Goal: Obtain resource: Download file/media

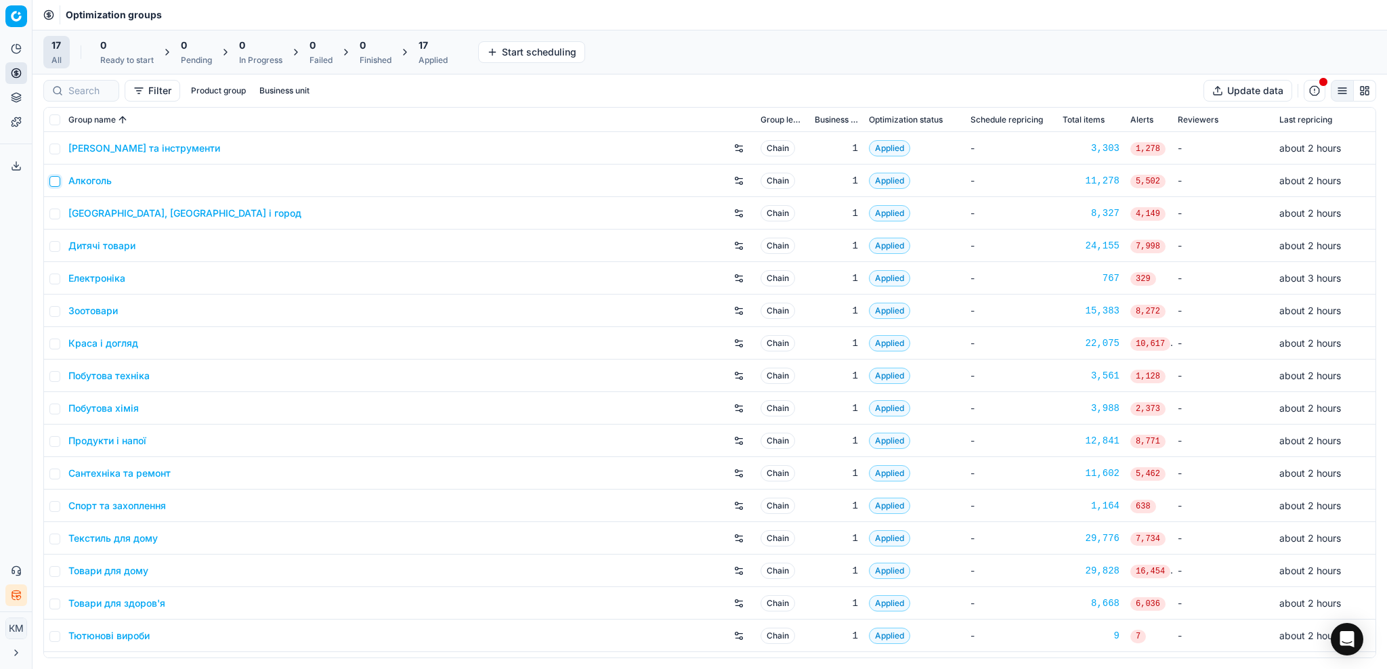
click at [53, 180] on input "checkbox" at bounding box center [54, 181] width 11 height 11
checkbox input "true"
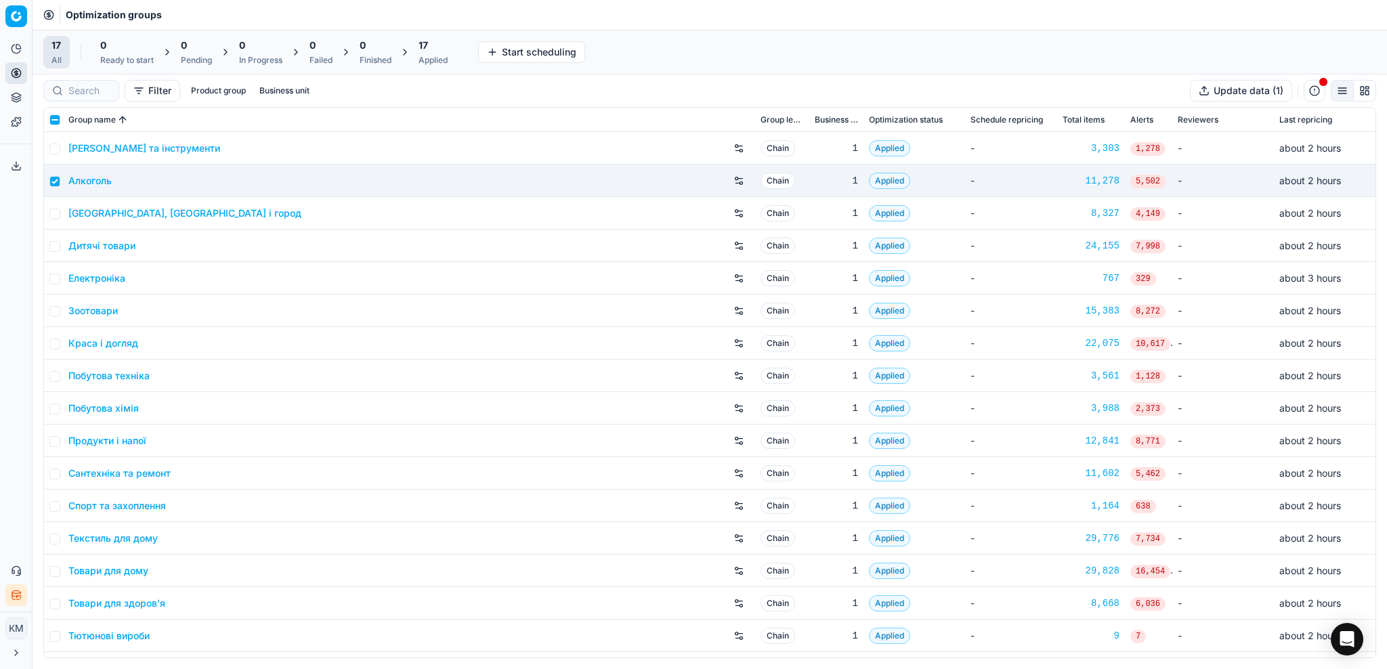
click at [96, 189] on div "Алкоголь" at bounding box center [408, 181] width 681 height 22
click at [85, 183] on link "Алкоголь" at bounding box center [89, 181] width 43 height 14
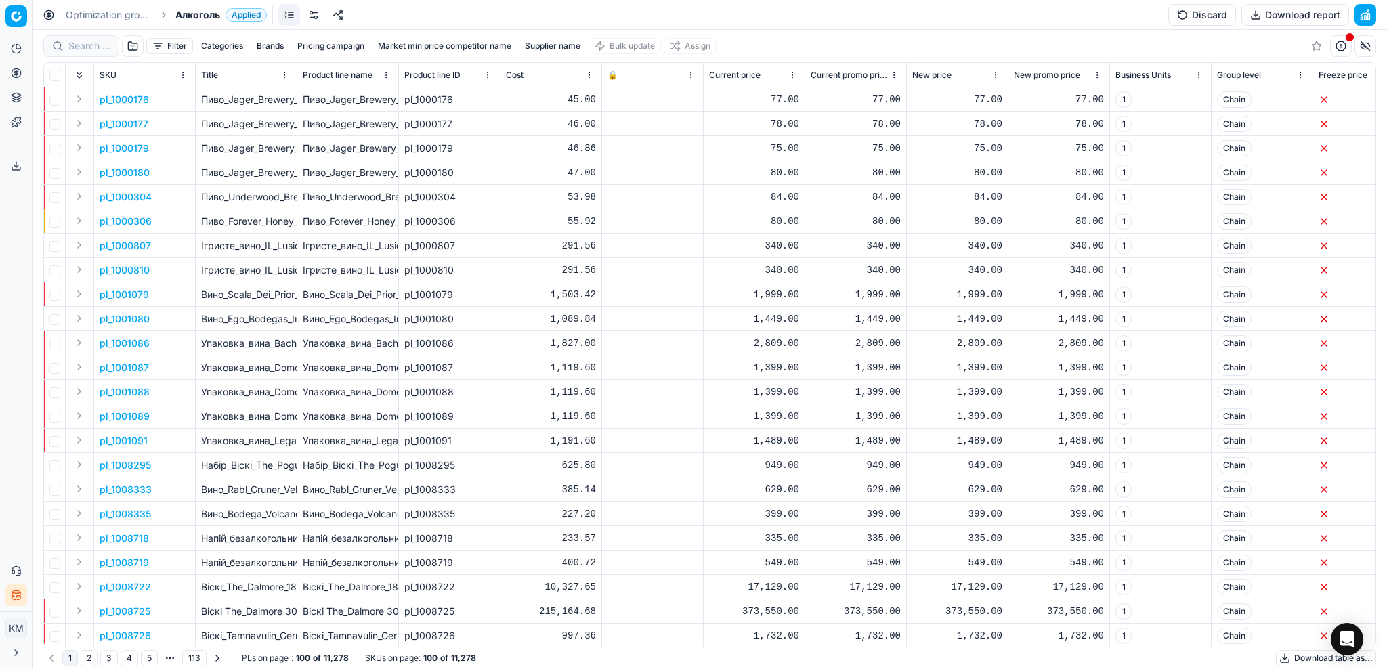
click at [572, 45] on button "Supplier name" at bounding box center [553, 46] width 66 height 16
click at [560, 98] on input at bounding box center [554, 95] width 148 height 20
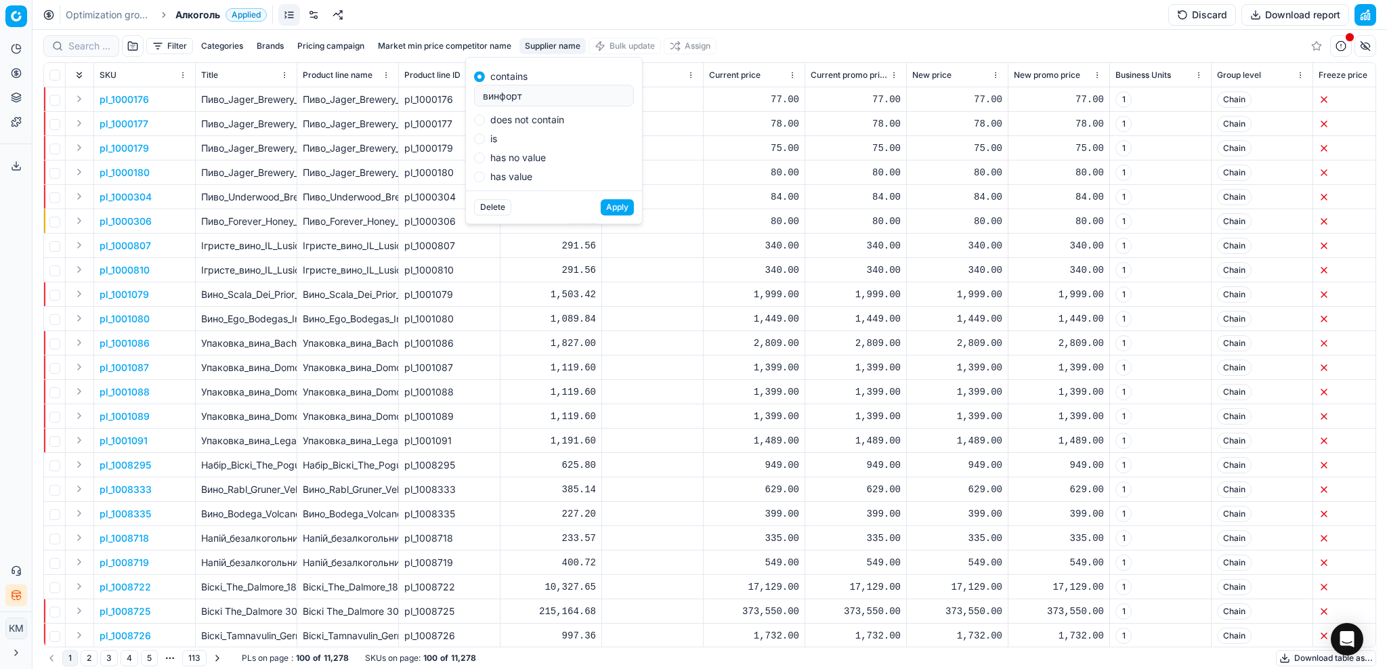
type input "винфорт"
click at [621, 207] on button "Apply" at bounding box center [617, 207] width 33 height 16
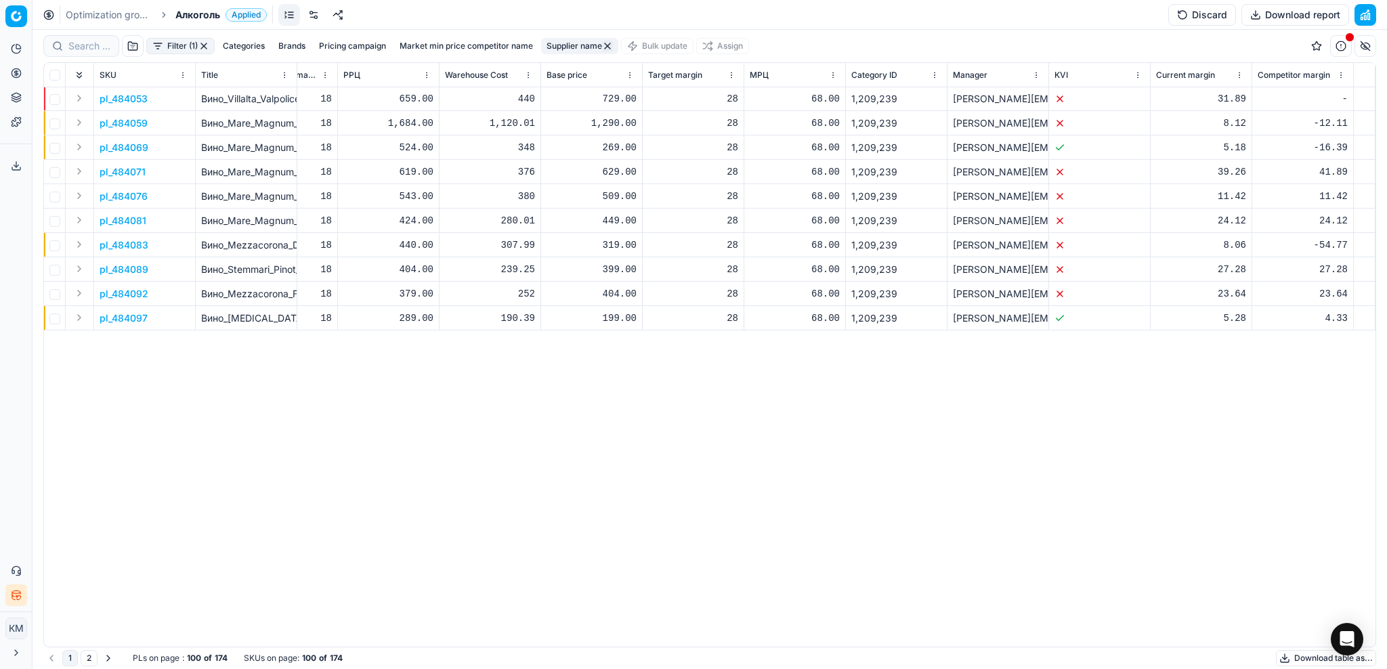
scroll to position [0, 8102]
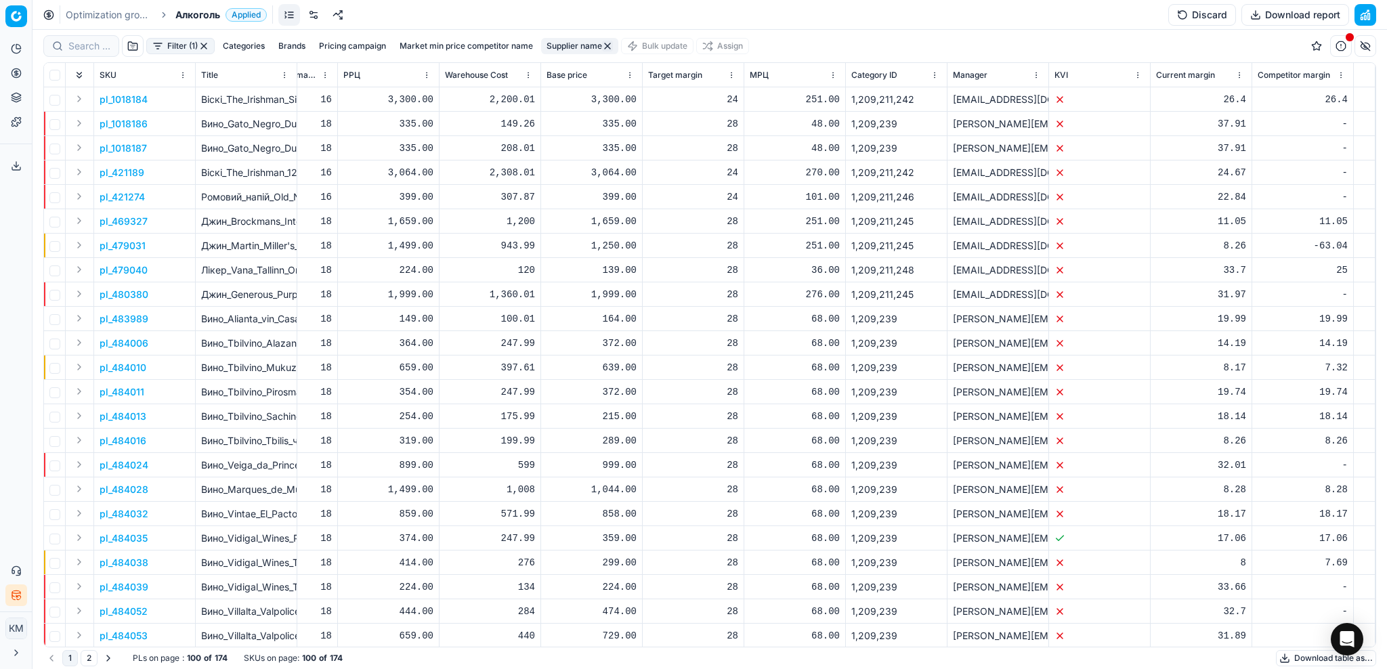
click at [246, 50] on button "Categories" at bounding box center [243, 46] width 53 height 16
click at [289, 46] on button "Brands" at bounding box center [292, 46] width 38 height 16
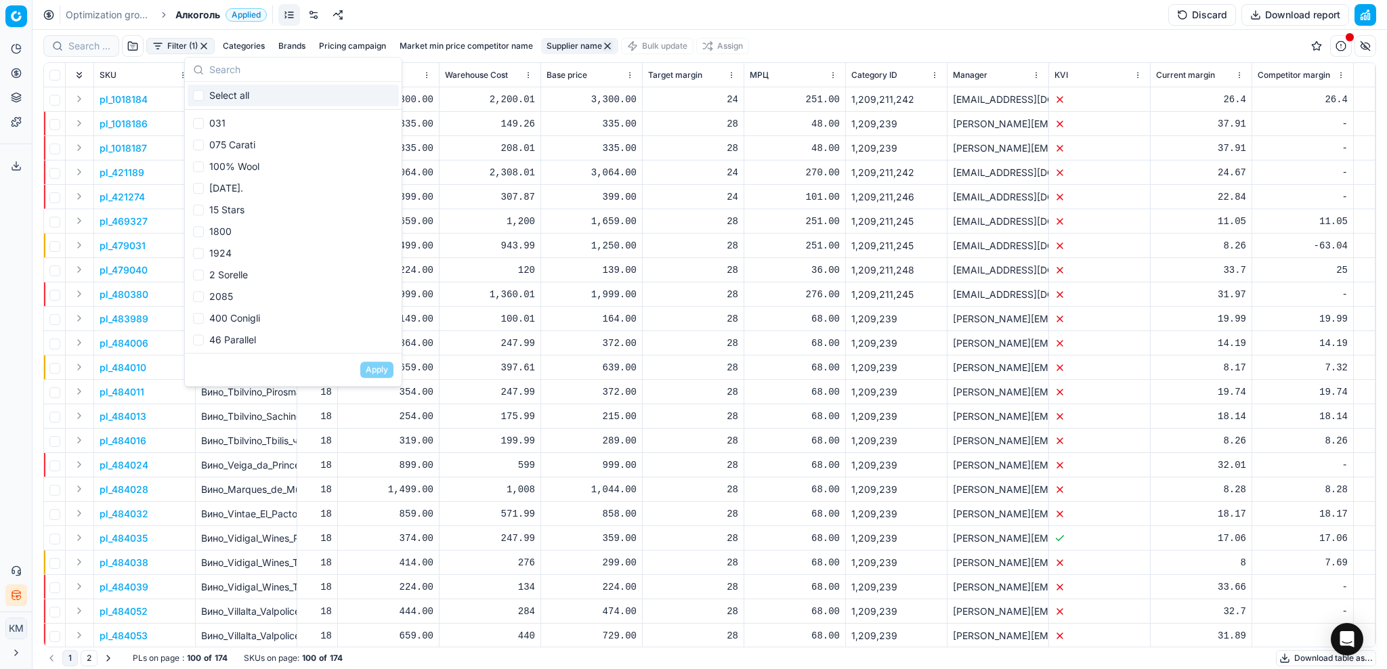
click at [345, 46] on button "Pricing campaign" at bounding box center [353, 46] width 78 height 16
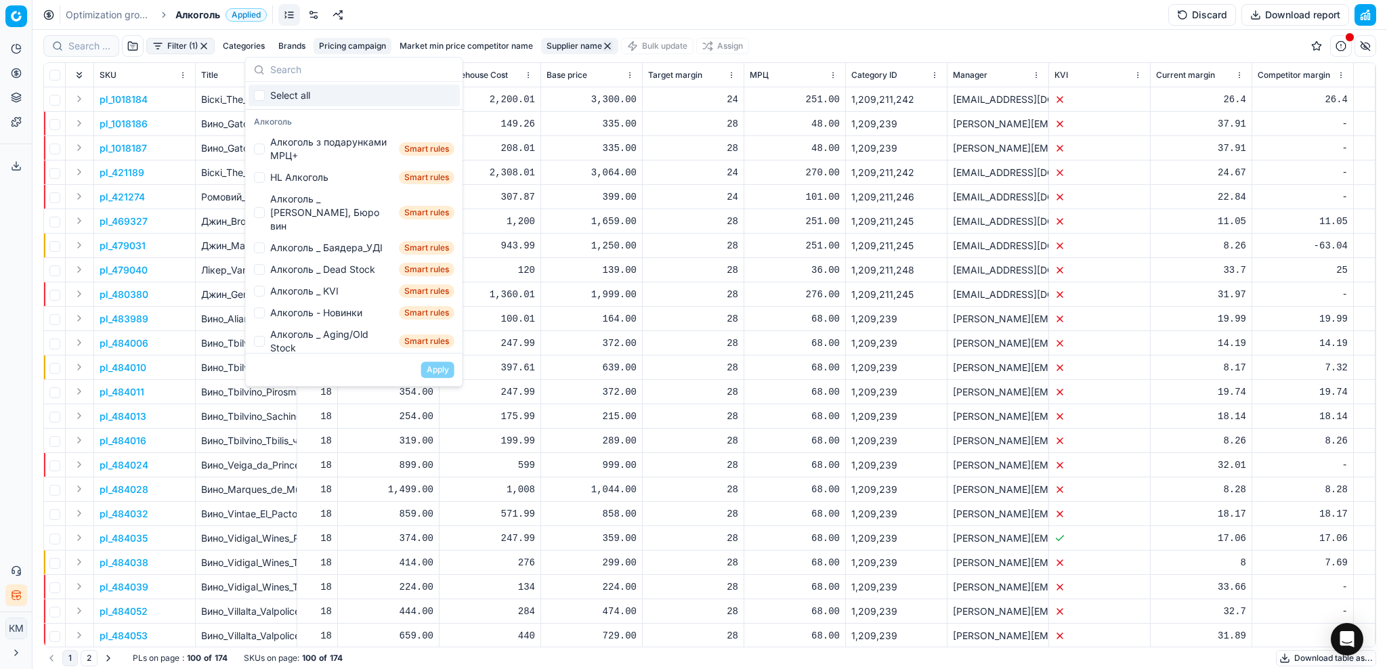
click at [126, 48] on button "button" at bounding box center [133, 46] width 22 height 22
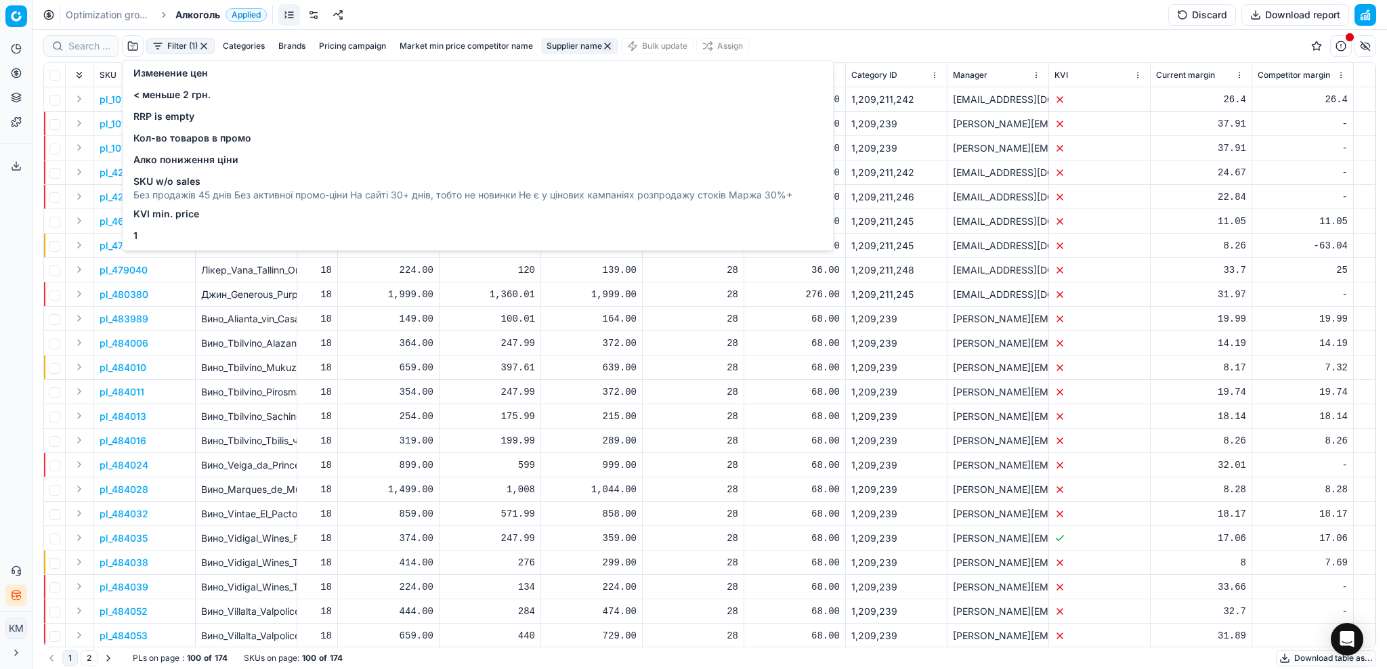
click at [902, 47] on div "Filter (1) Categories Brands Pricing campaign Market min price competitor name …" at bounding box center [709, 46] width 1333 height 33
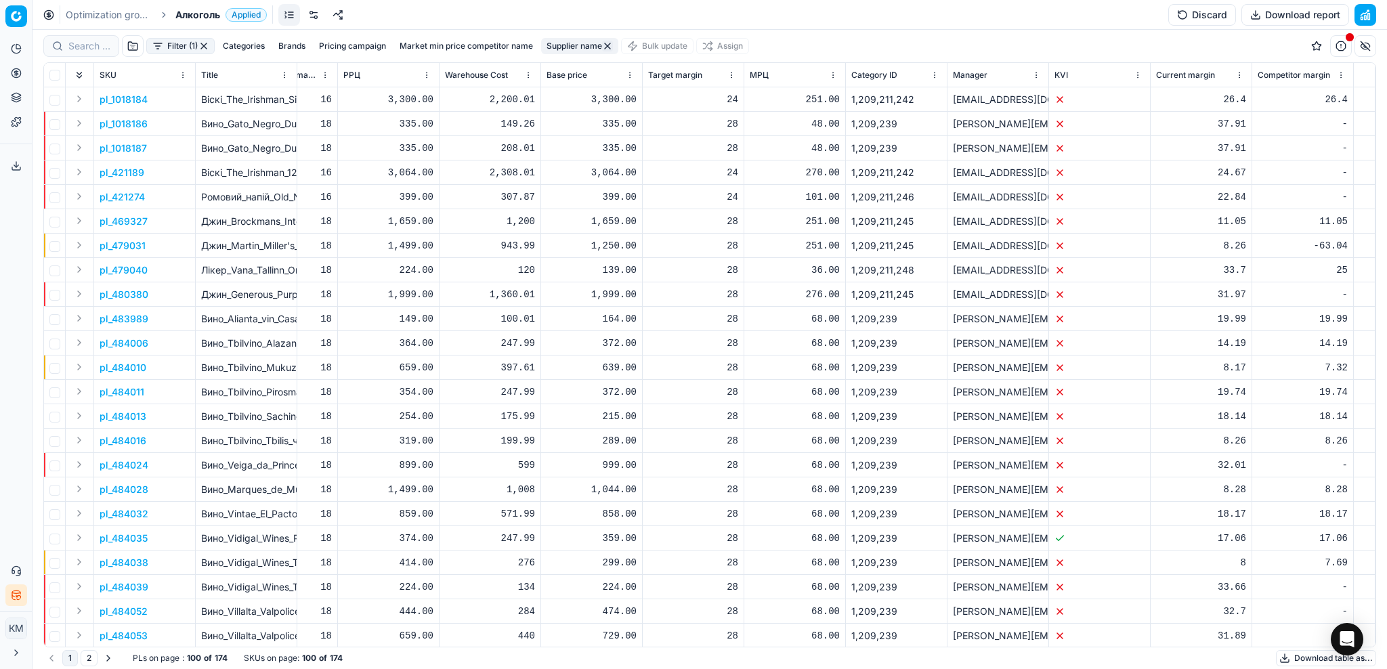
click at [1337, 44] on button "button" at bounding box center [1341, 46] width 22 height 22
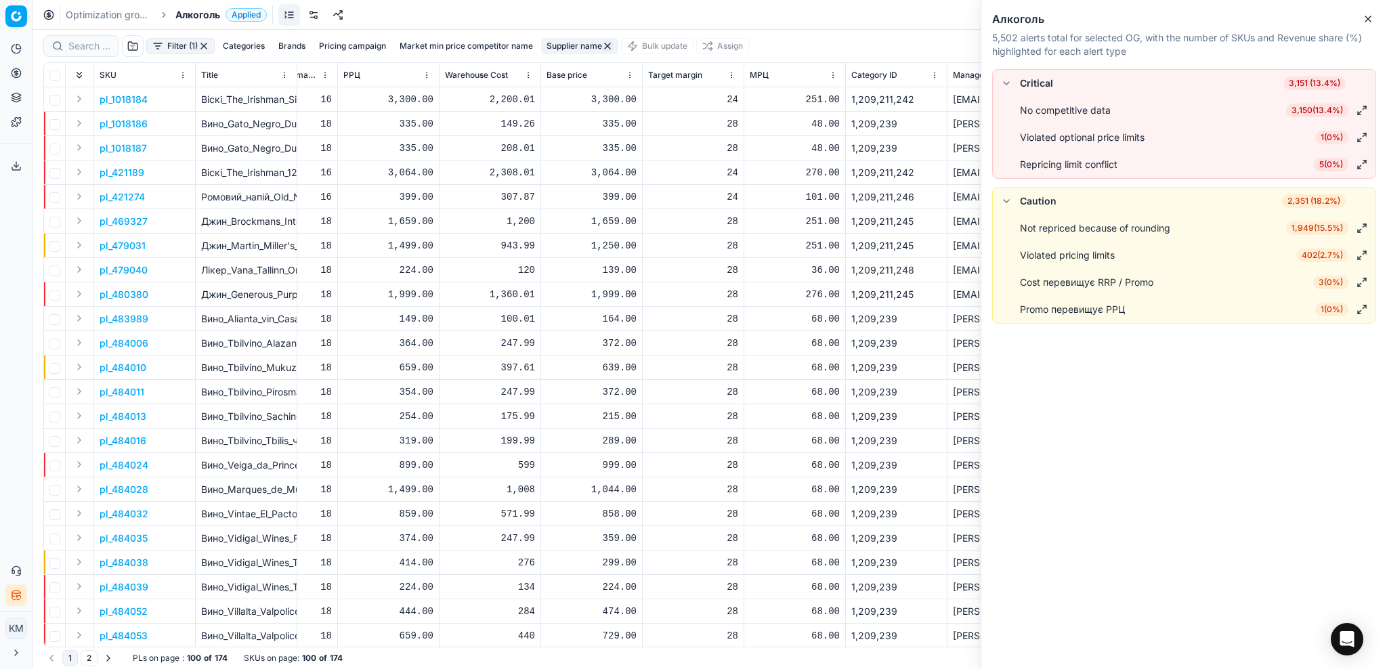
click at [1366, 23] on icon "button" at bounding box center [1368, 19] width 11 height 11
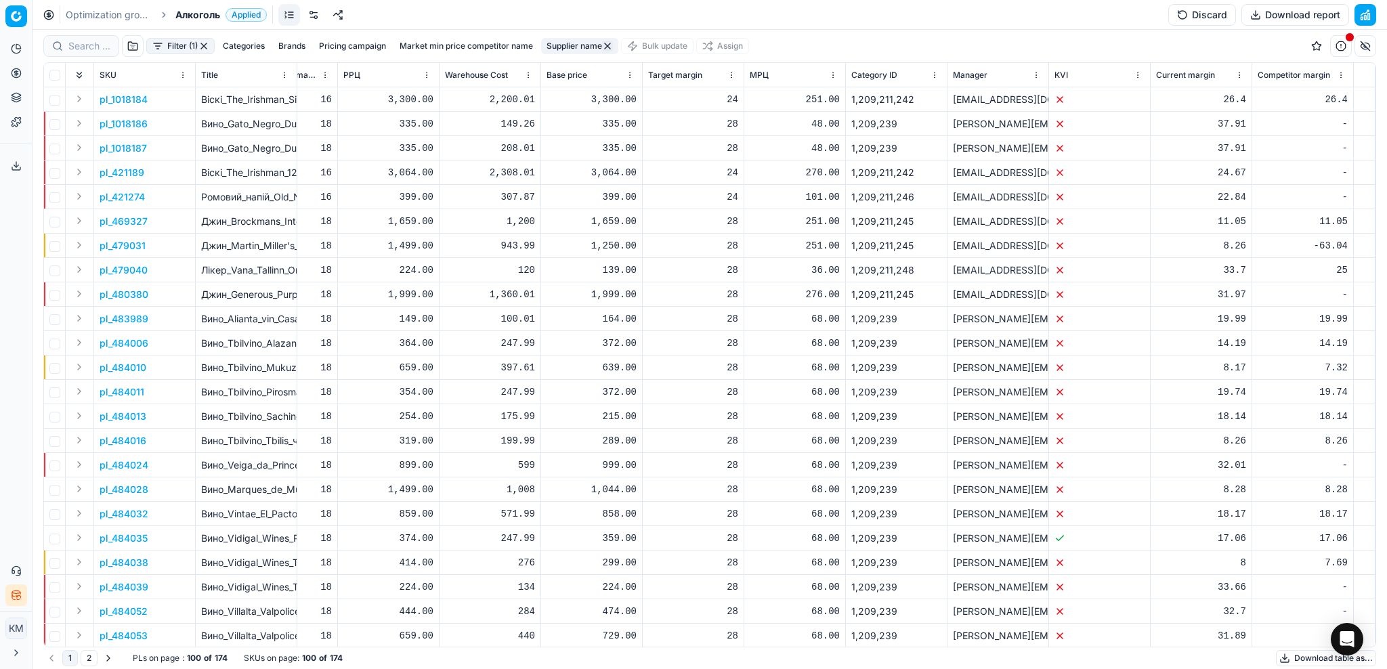
click at [295, 14] on link at bounding box center [289, 15] width 22 height 22
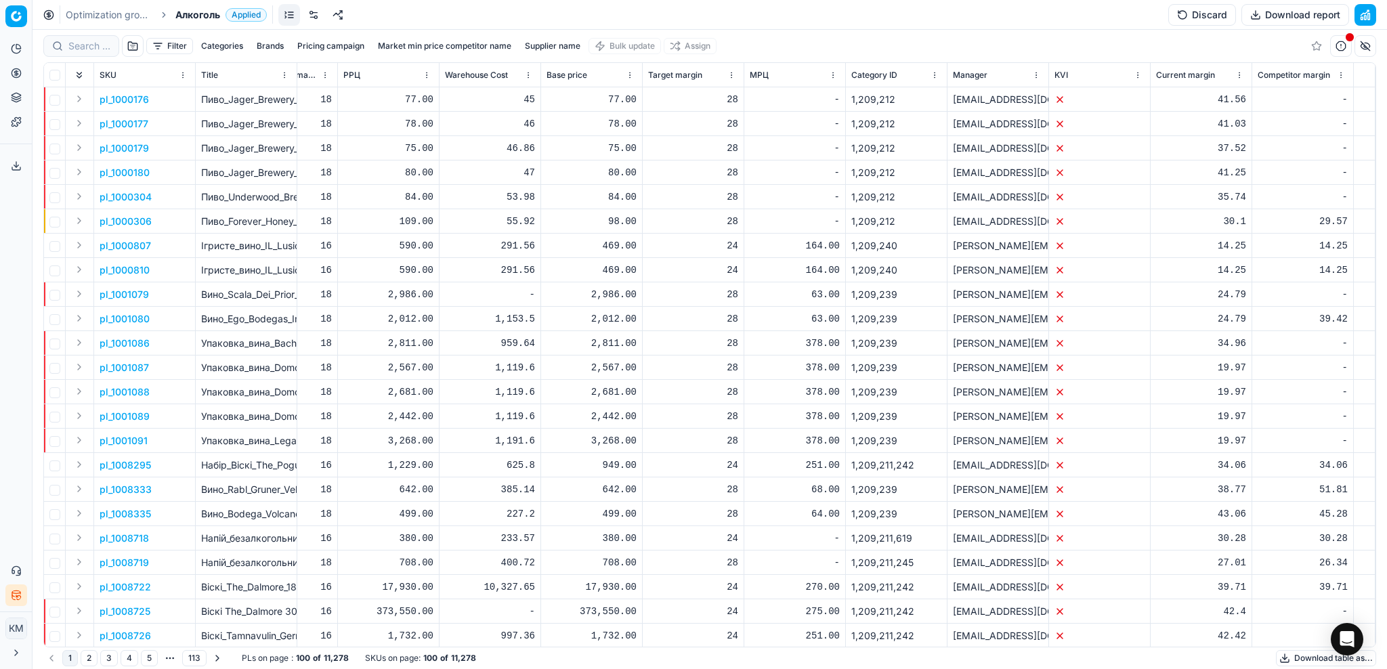
click at [297, 17] on link at bounding box center [289, 15] width 22 height 22
click at [313, 19] on link at bounding box center [314, 15] width 22 height 22
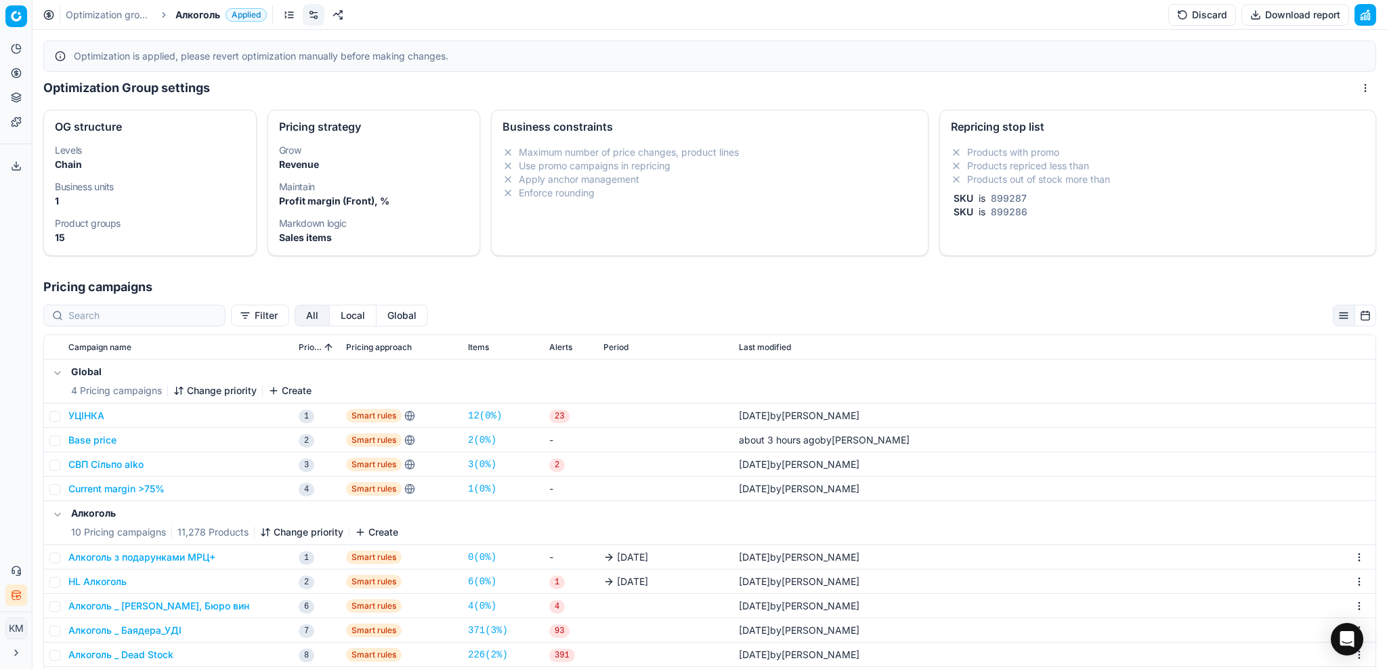
click at [336, 20] on link at bounding box center [338, 15] width 22 height 22
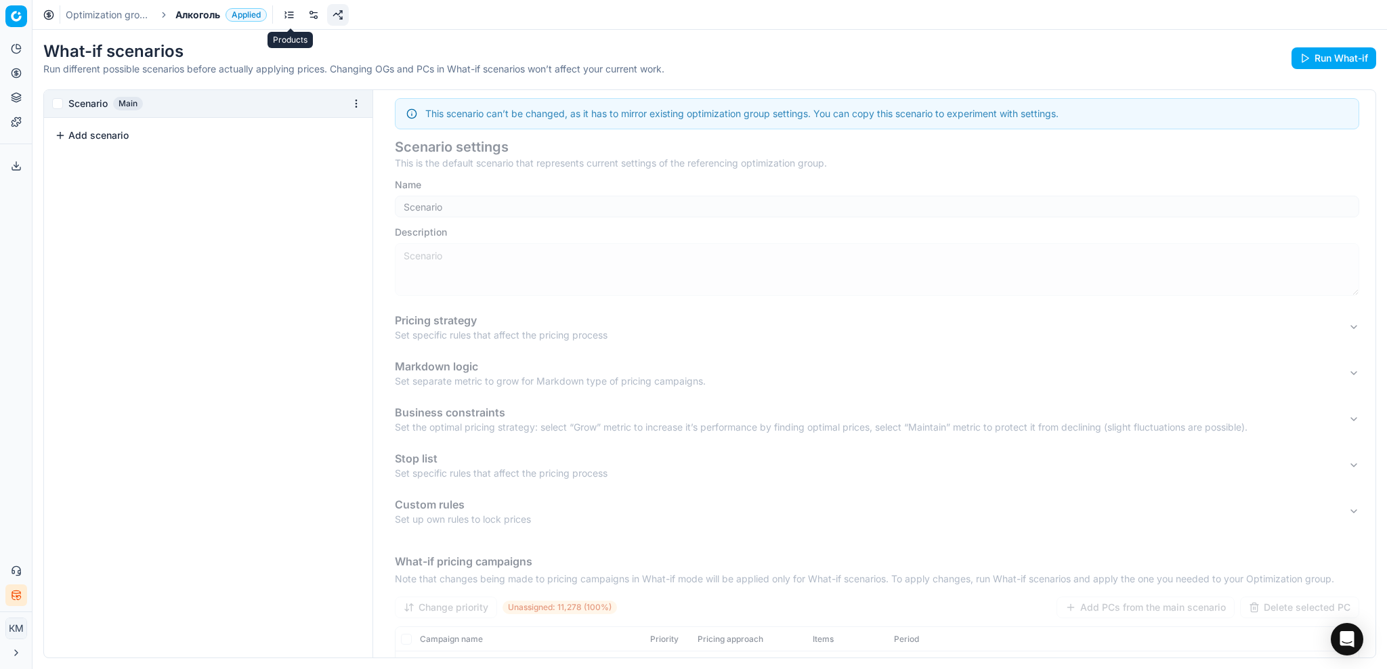
click at [284, 17] on link at bounding box center [289, 15] width 22 height 22
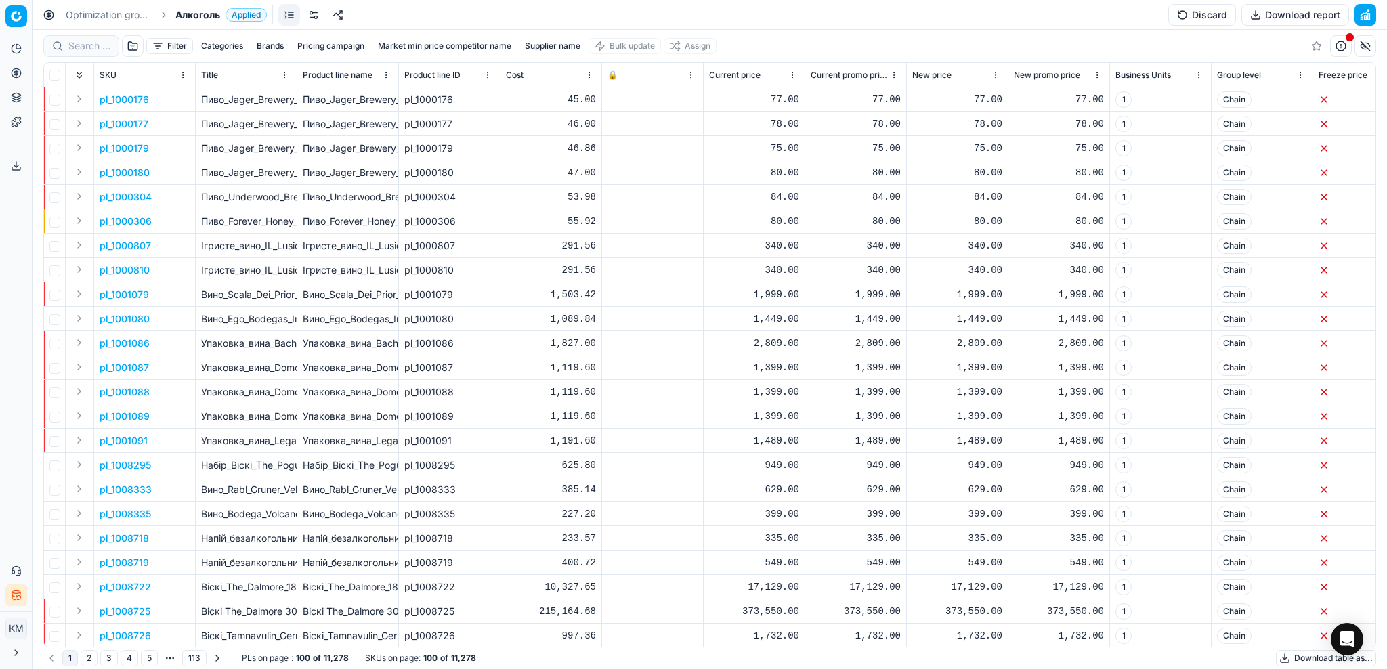
click at [179, 45] on button "Filter" at bounding box center [169, 46] width 47 height 16
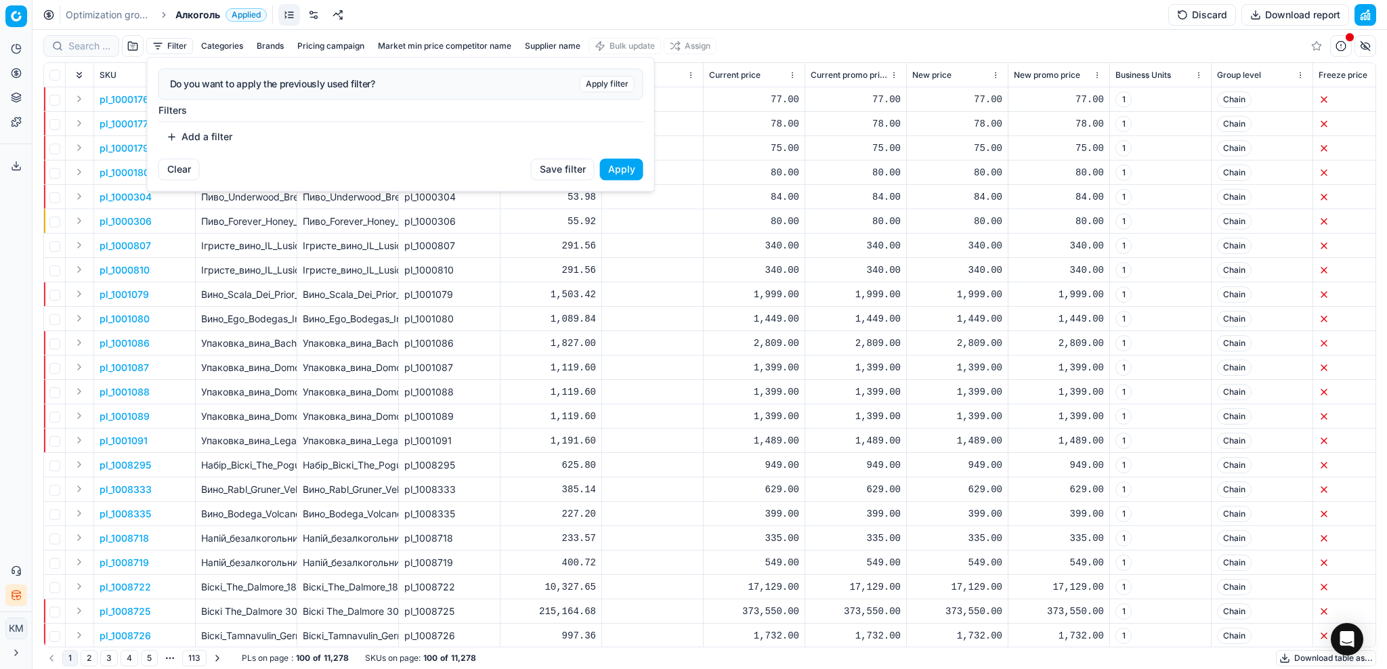
click at [207, 141] on button "Add a filter" at bounding box center [200, 137] width 82 height 22
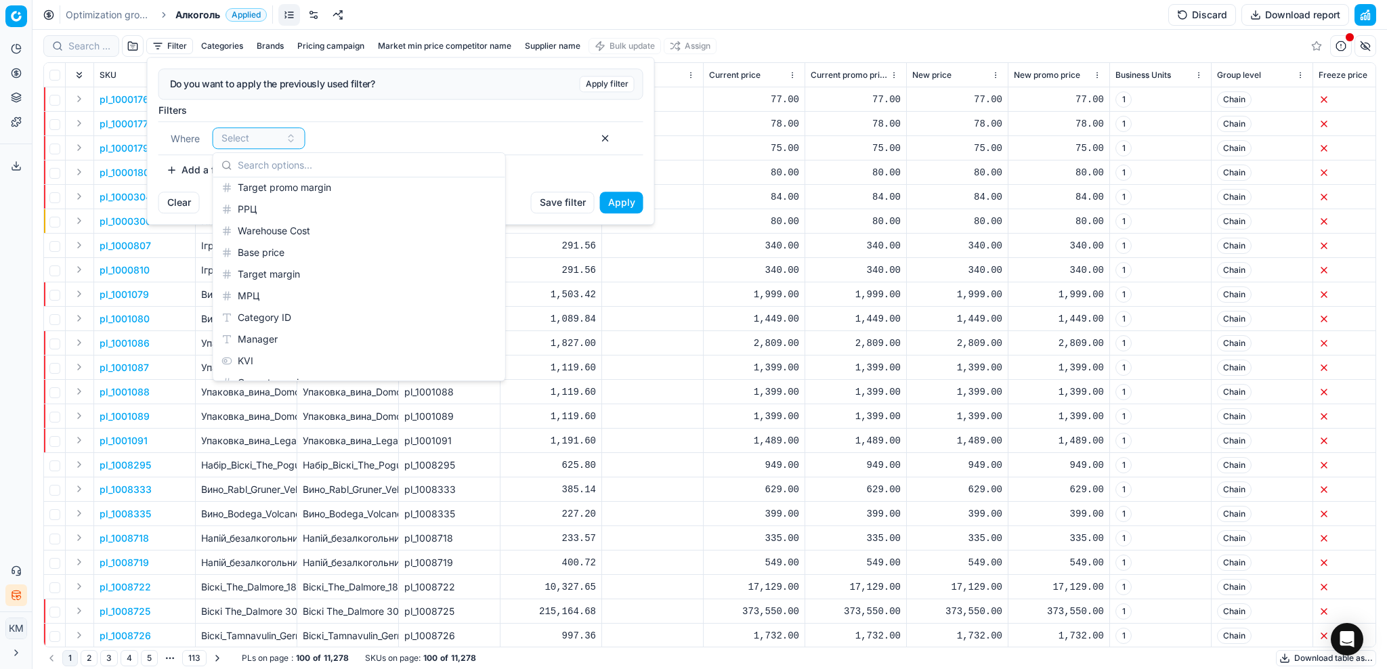
scroll to position [1753, 0]
click at [781, 41] on html "Pricing platform Analytics Pricing Product portfolio Templates Export service 6…" at bounding box center [693, 334] width 1387 height 669
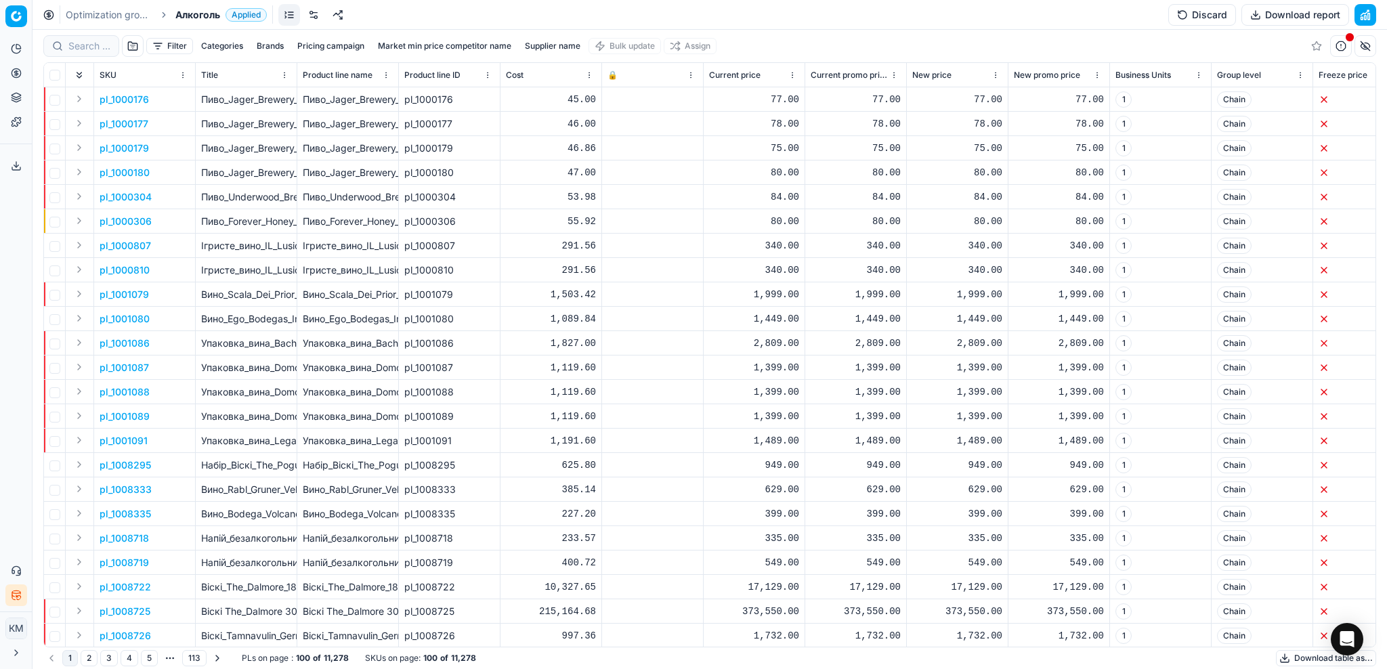
click at [1280, 16] on button "Download report" at bounding box center [1296, 15] width 108 height 22
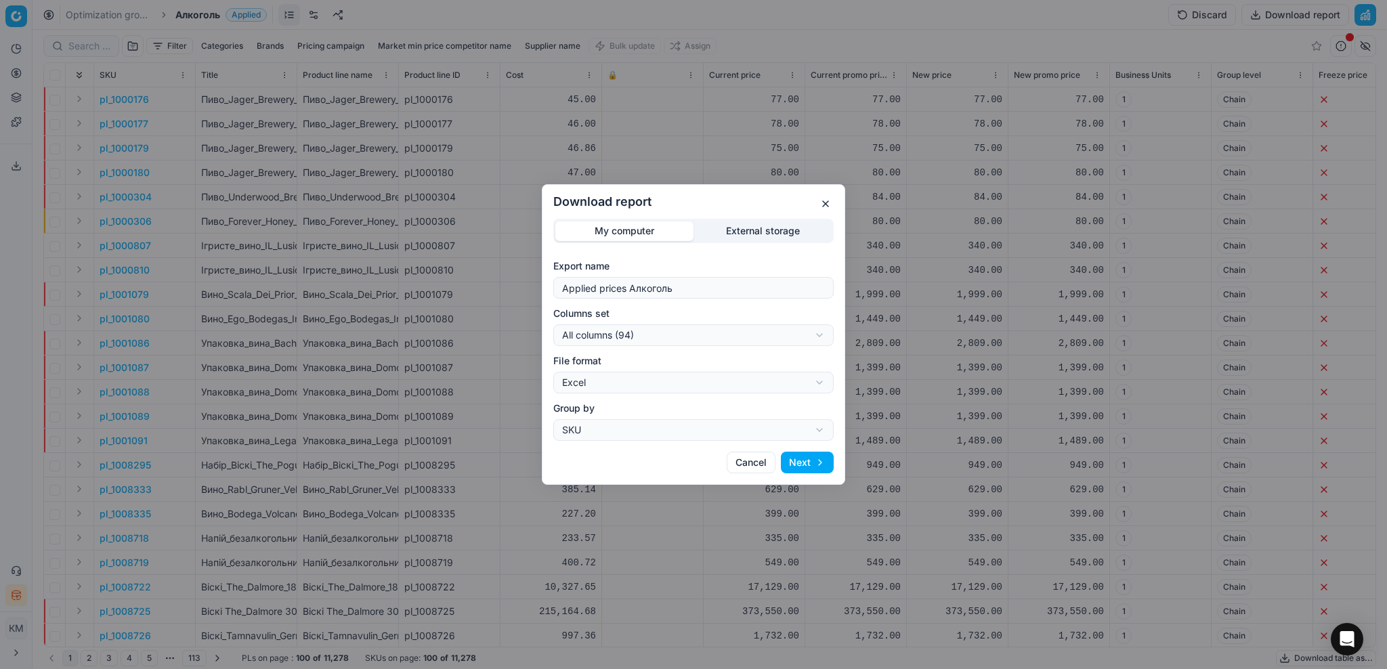
click at [802, 469] on button "Next" at bounding box center [807, 463] width 53 height 22
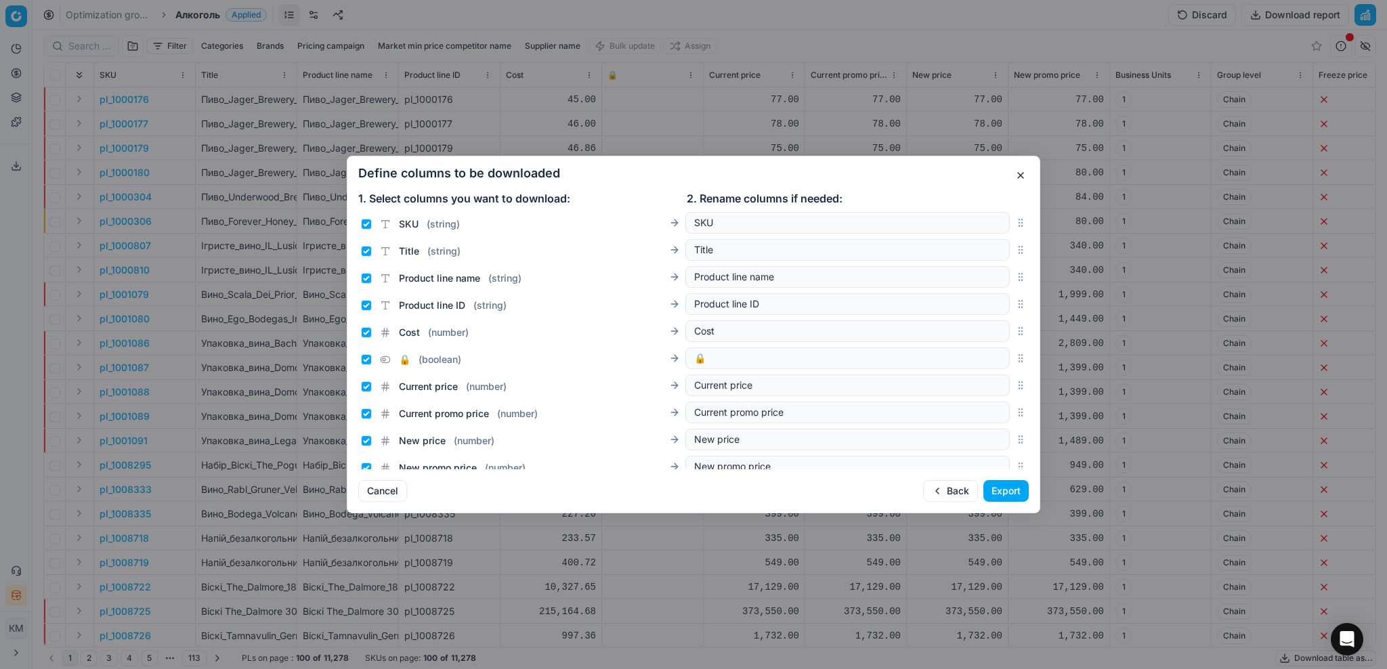
click at [1013, 497] on button "Export" at bounding box center [1006, 491] width 45 height 22
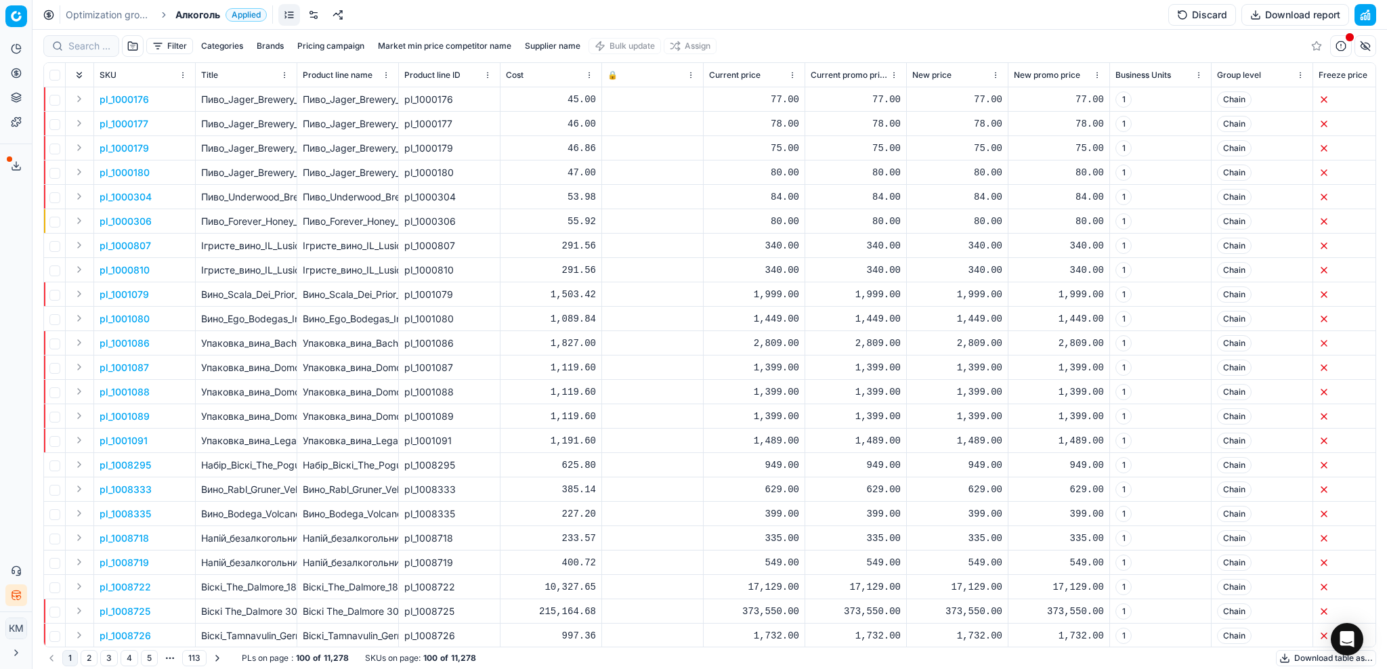
click at [18, 169] on icon at bounding box center [16, 166] width 11 height 11
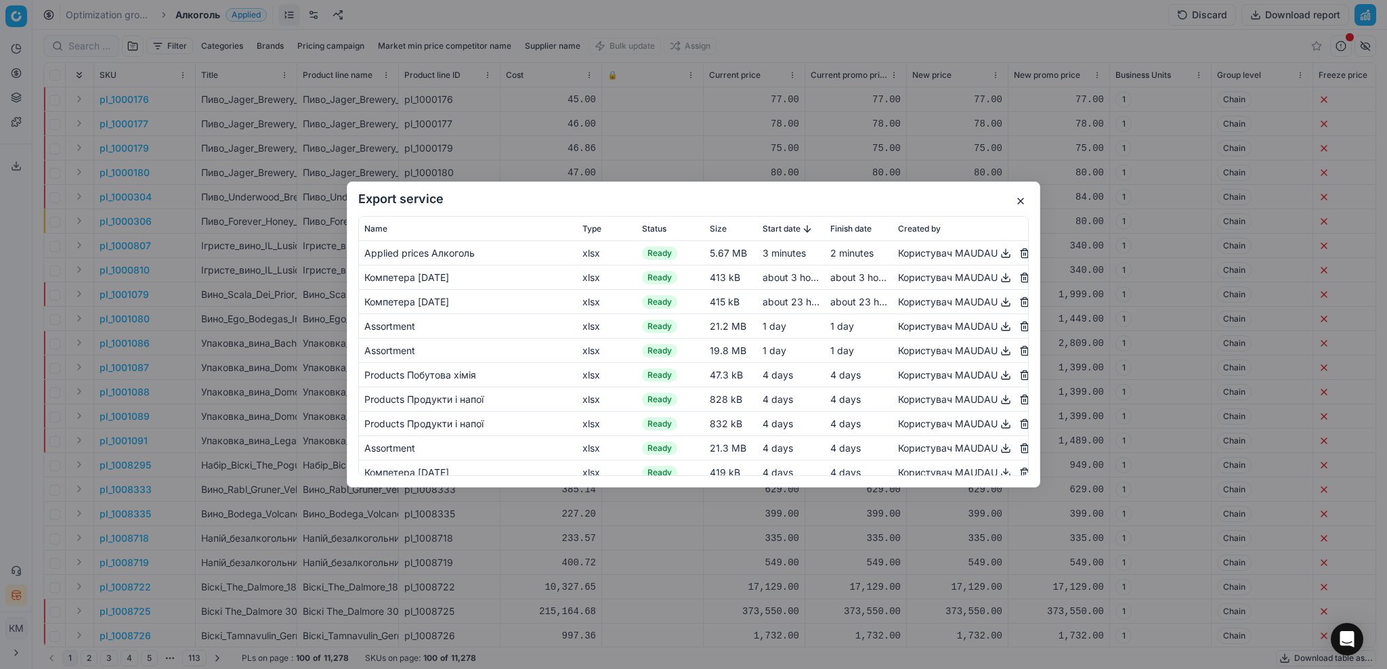
click at [998, 257] on button "button" at bounding box center [1006, 253] width 16 height 16
